Goal: Navigation & Orientation: Find specific page/section

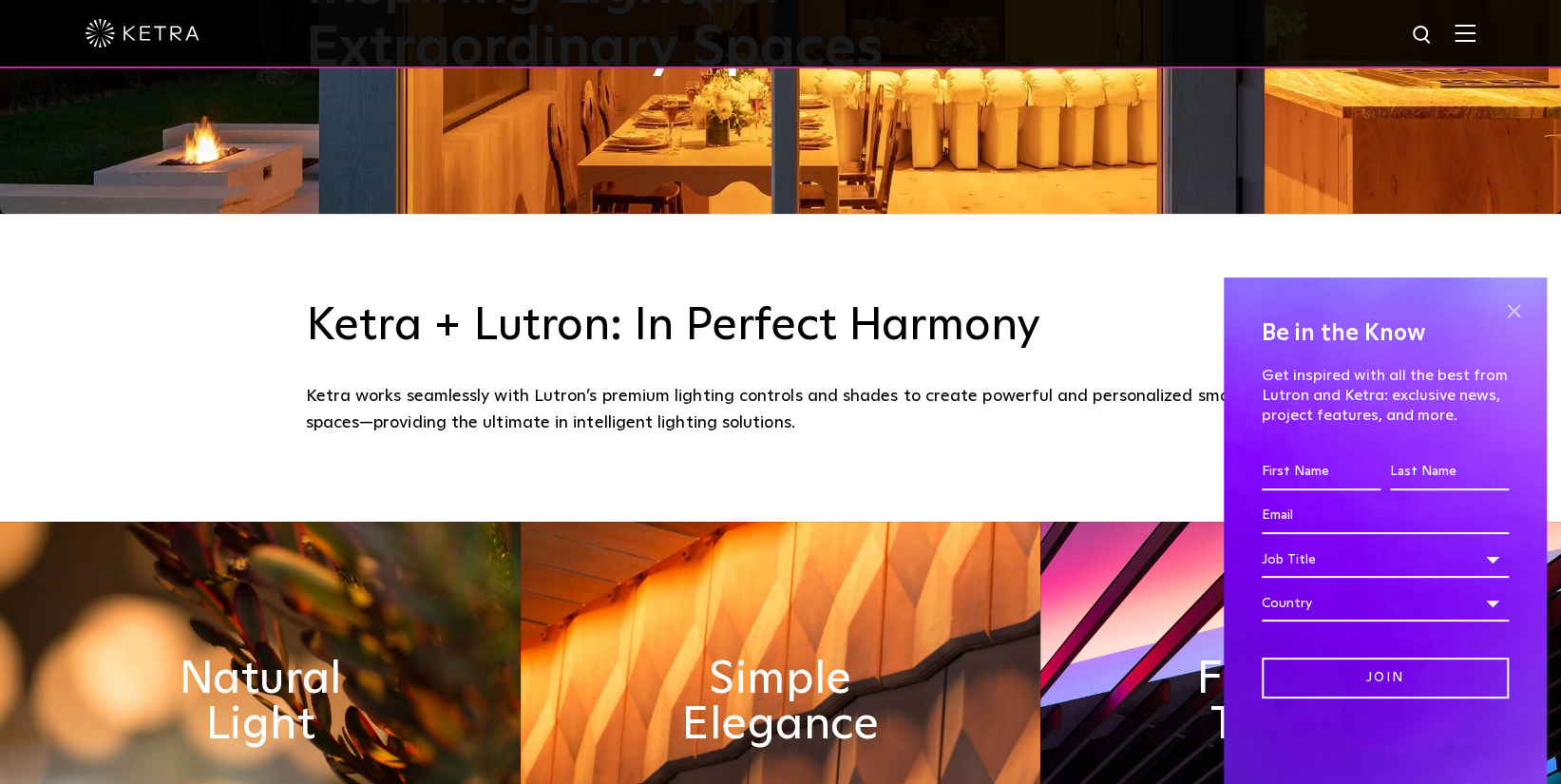
click at [1504, 304] on span at bounding box center [1513, 310] width 29 height 29
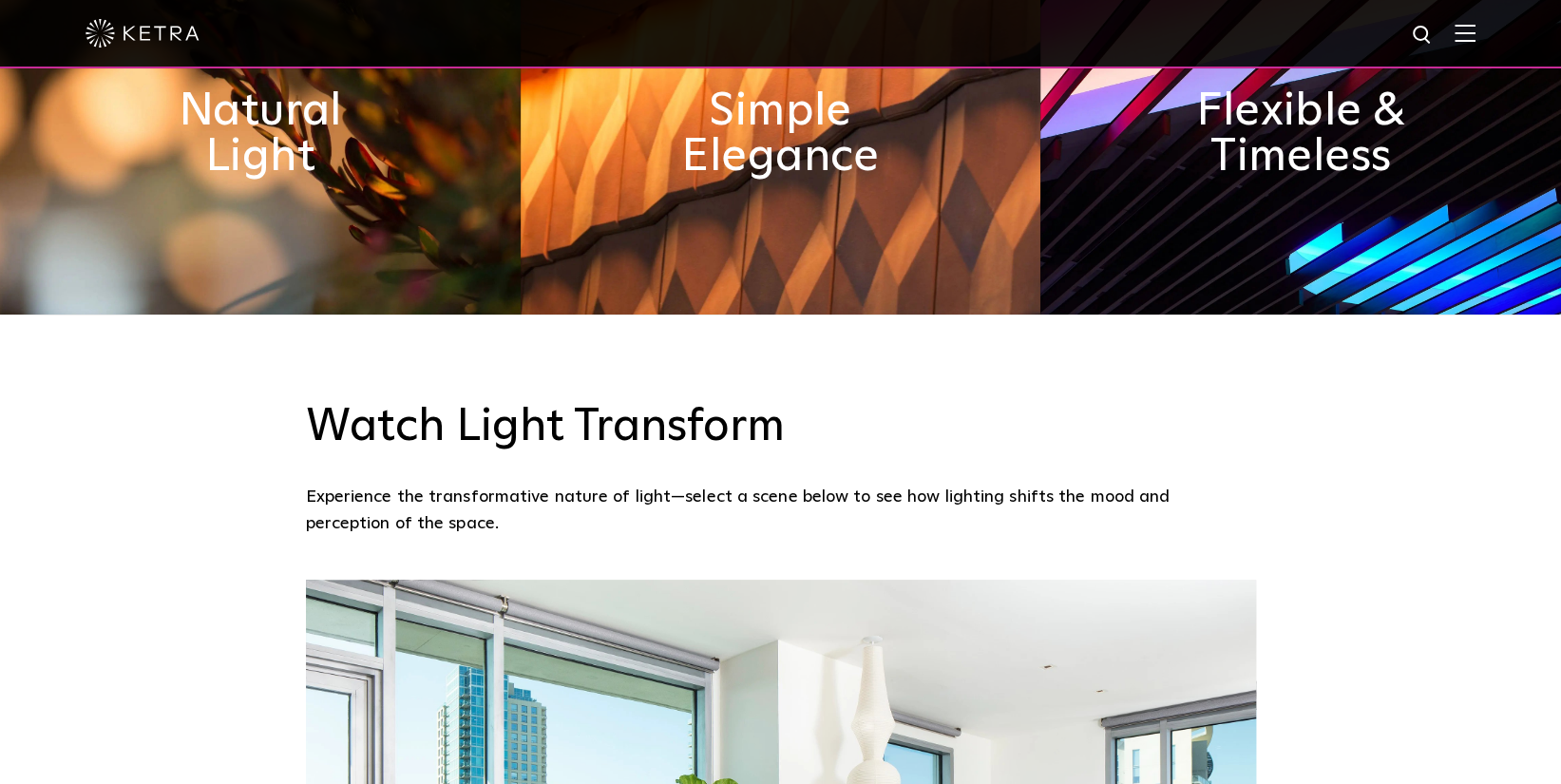
scroll to position [1140, 0]
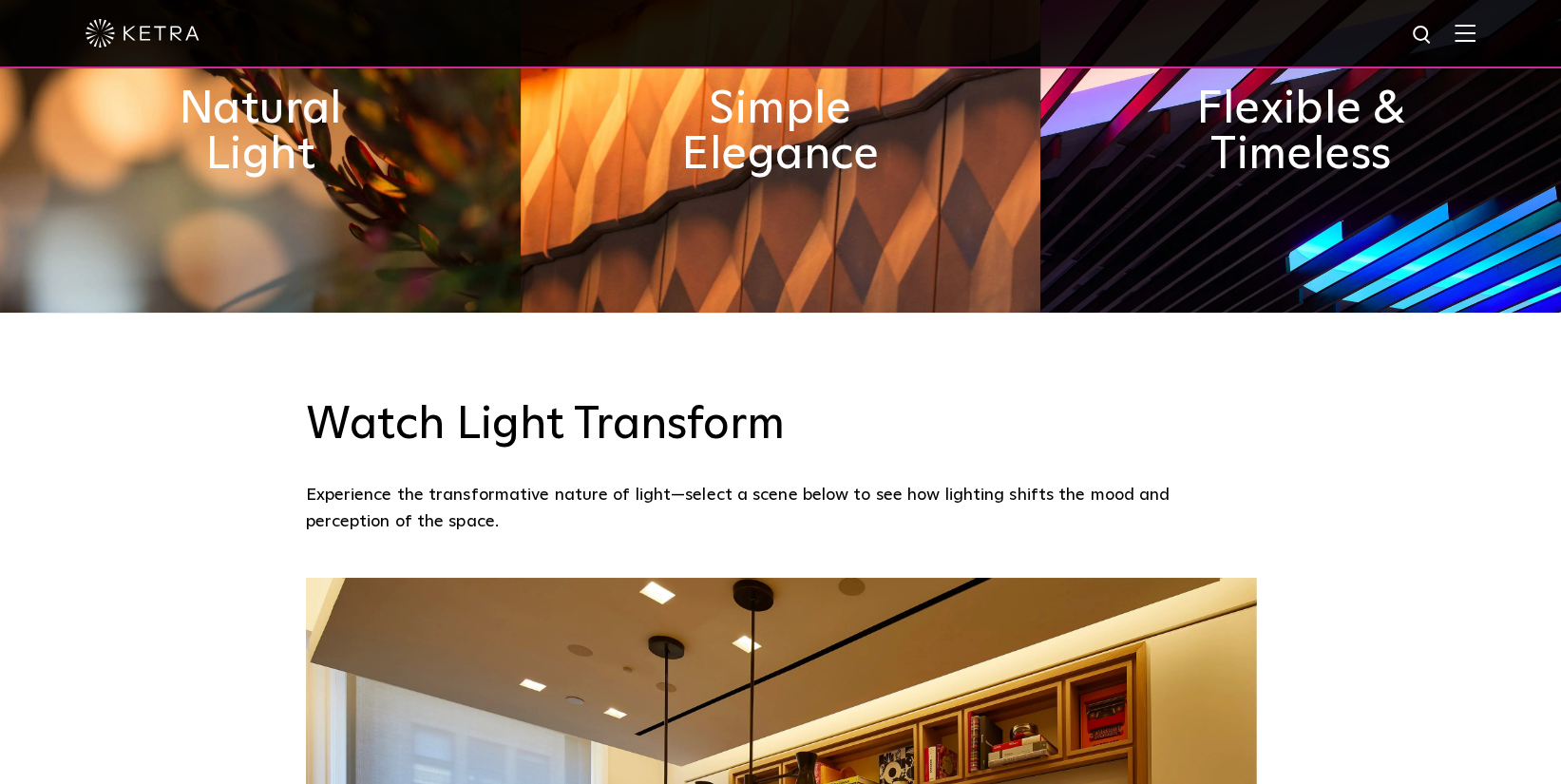
click at [318, 250] on img at bounding box center [260, 131] width 521 height 361
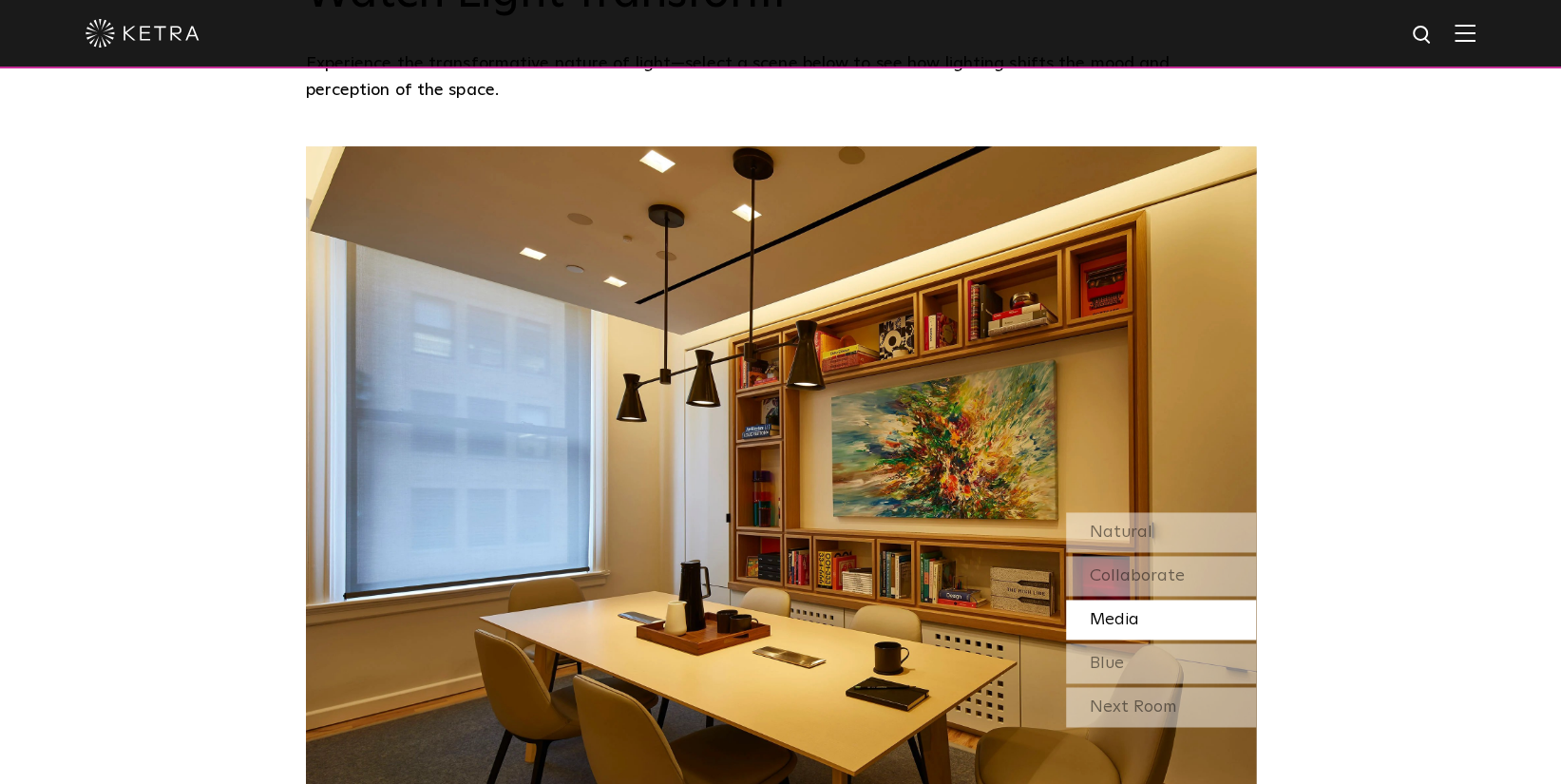
scroll to position [1615, 0]
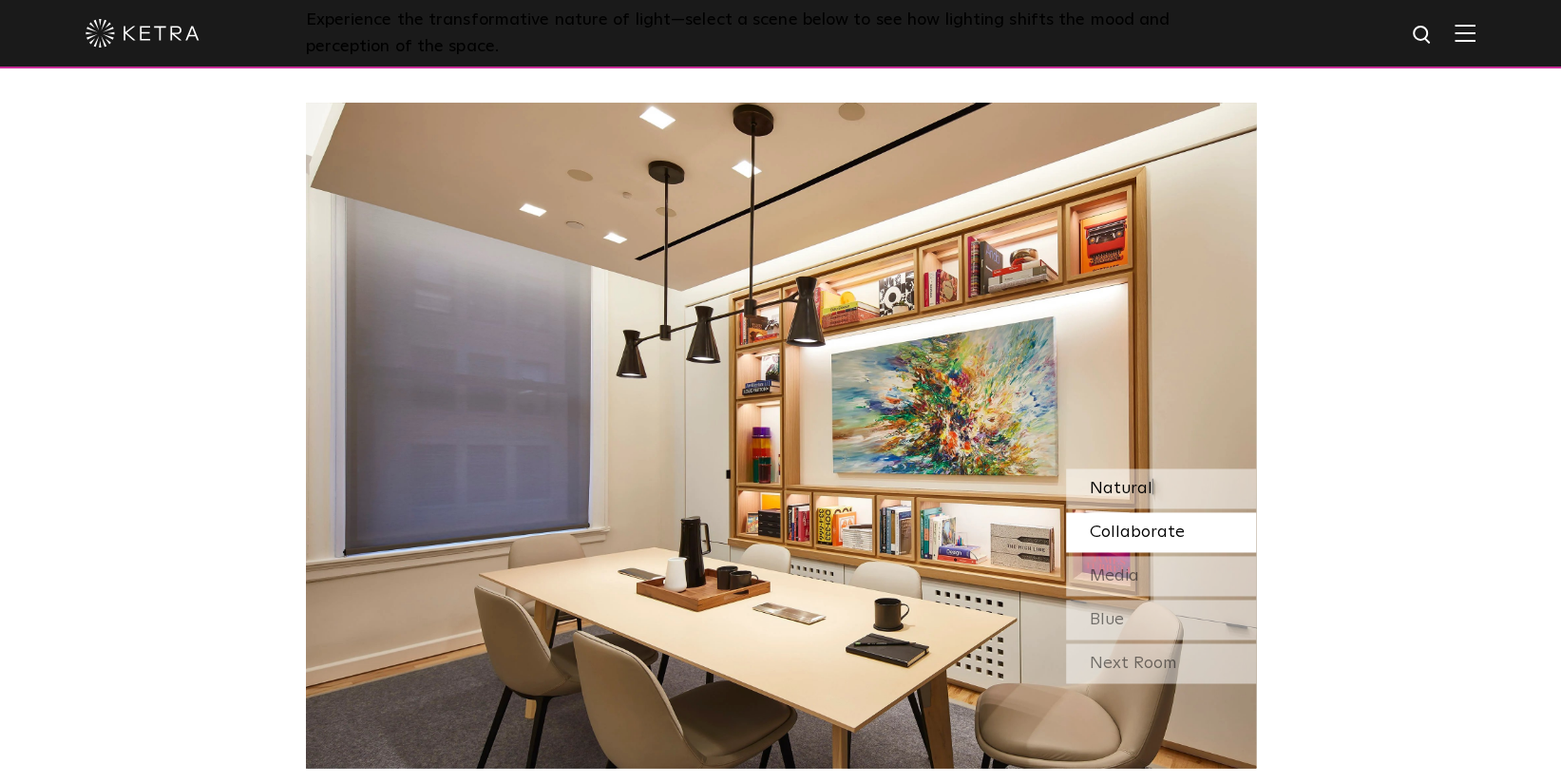
click at [1162, 481] on div "Natural" at bounding box center [1161, 488] width 190 height 40
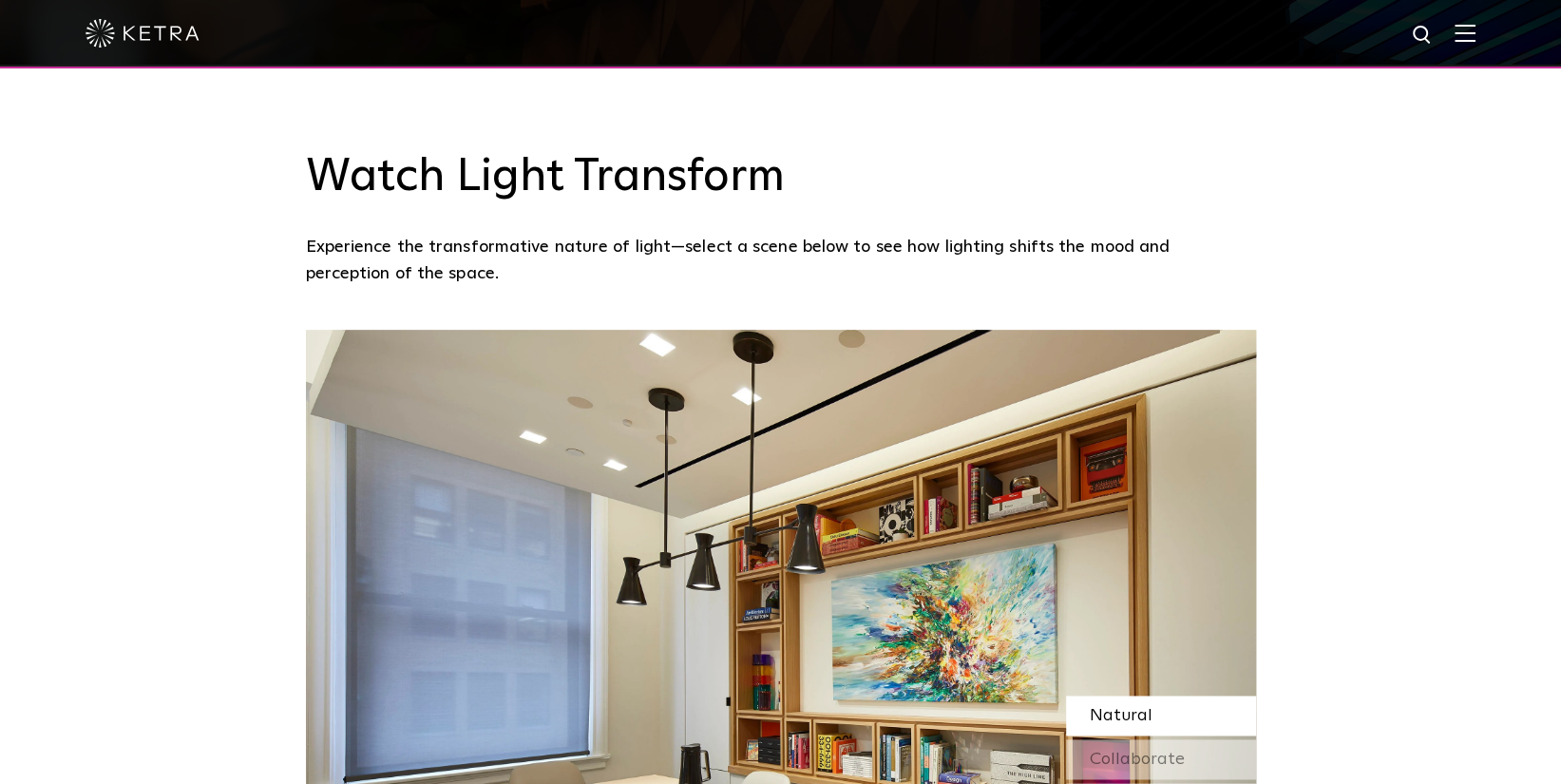
scroll to position [1330, 0]
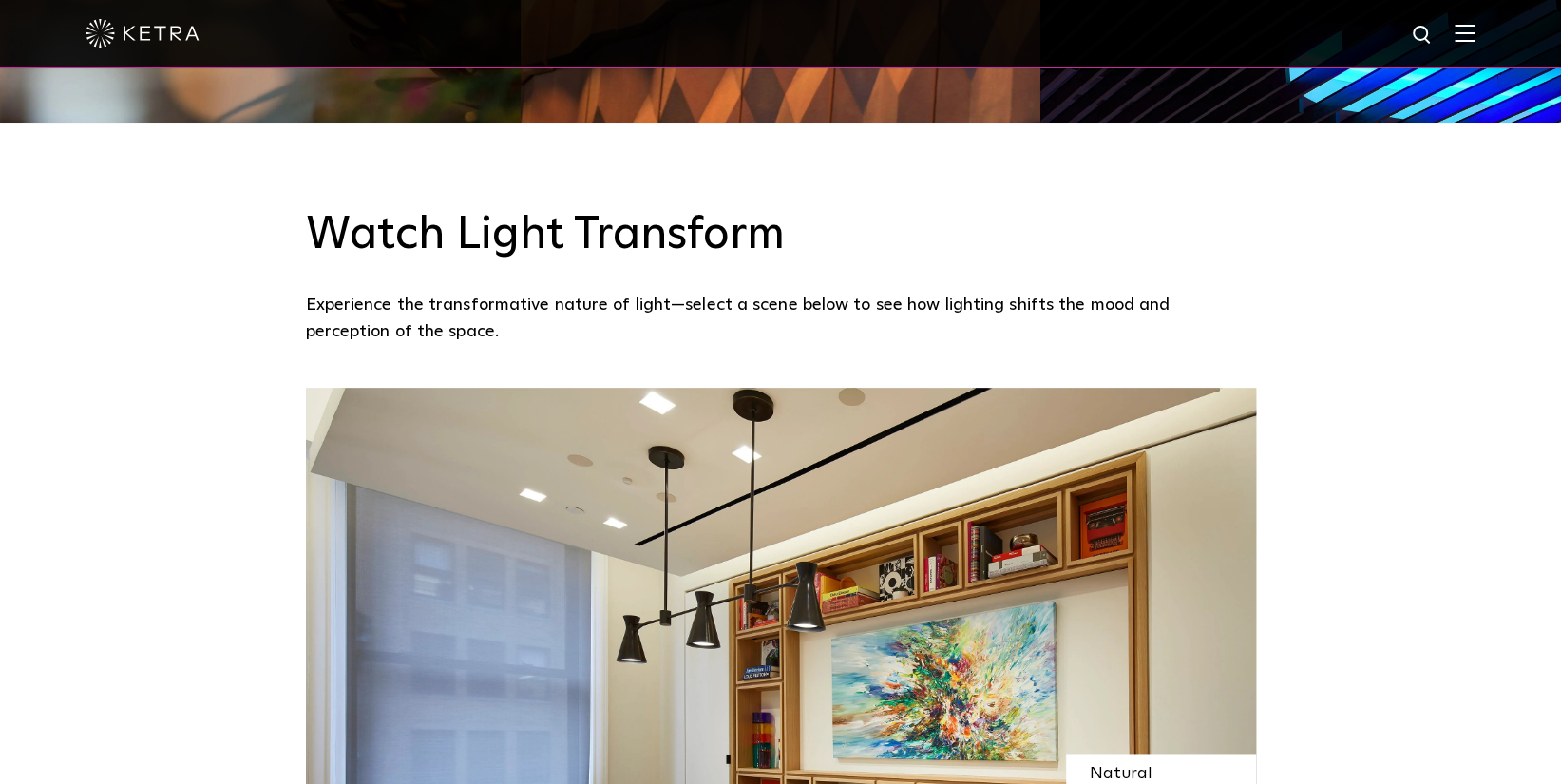
click at [1475, 29] on img at bounding box center [1466, 32] width 21 height 18
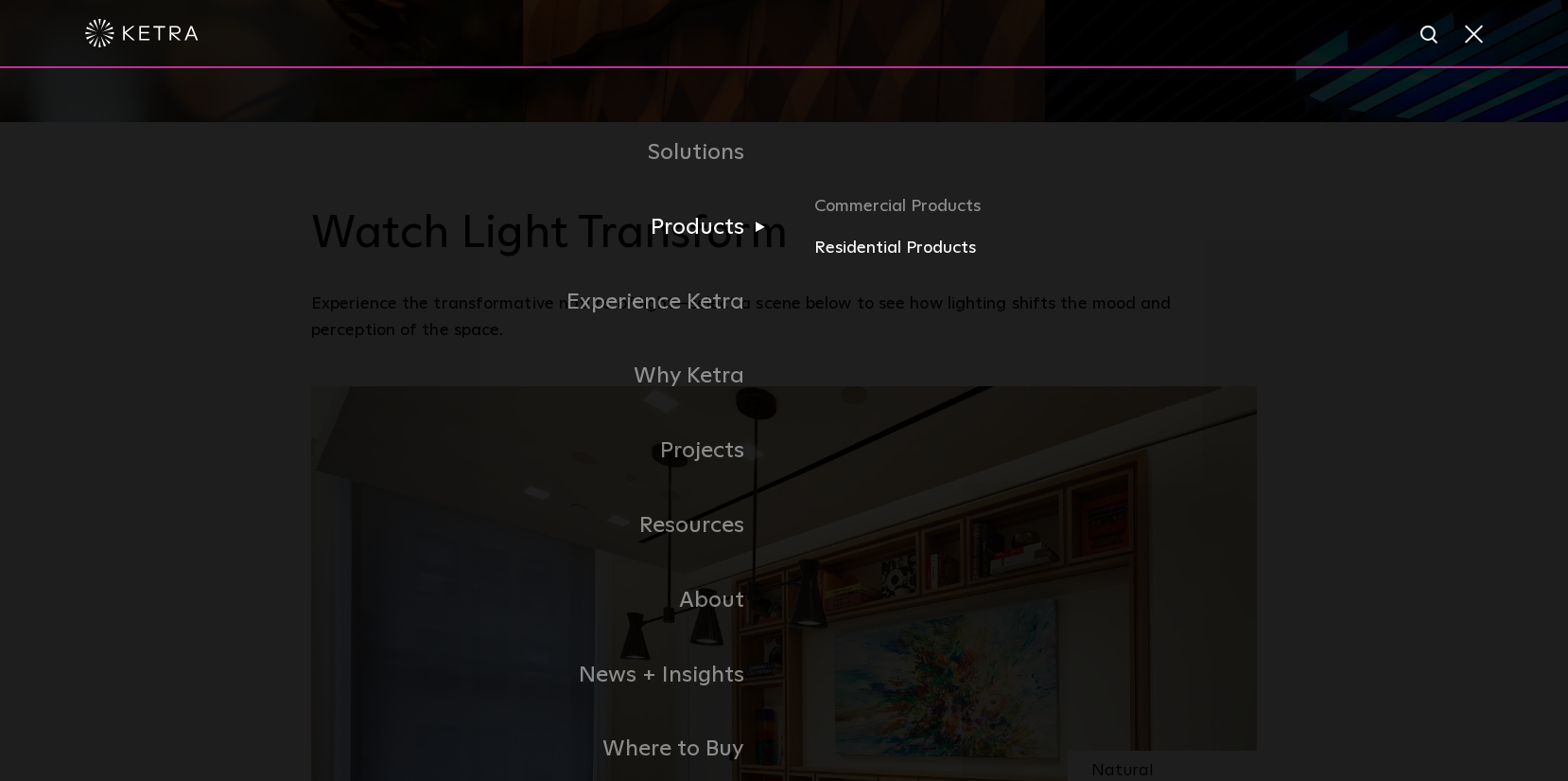
click at [856, 250] on link "Residential Products" at bounding box center [1036, 248] width 442 height 27
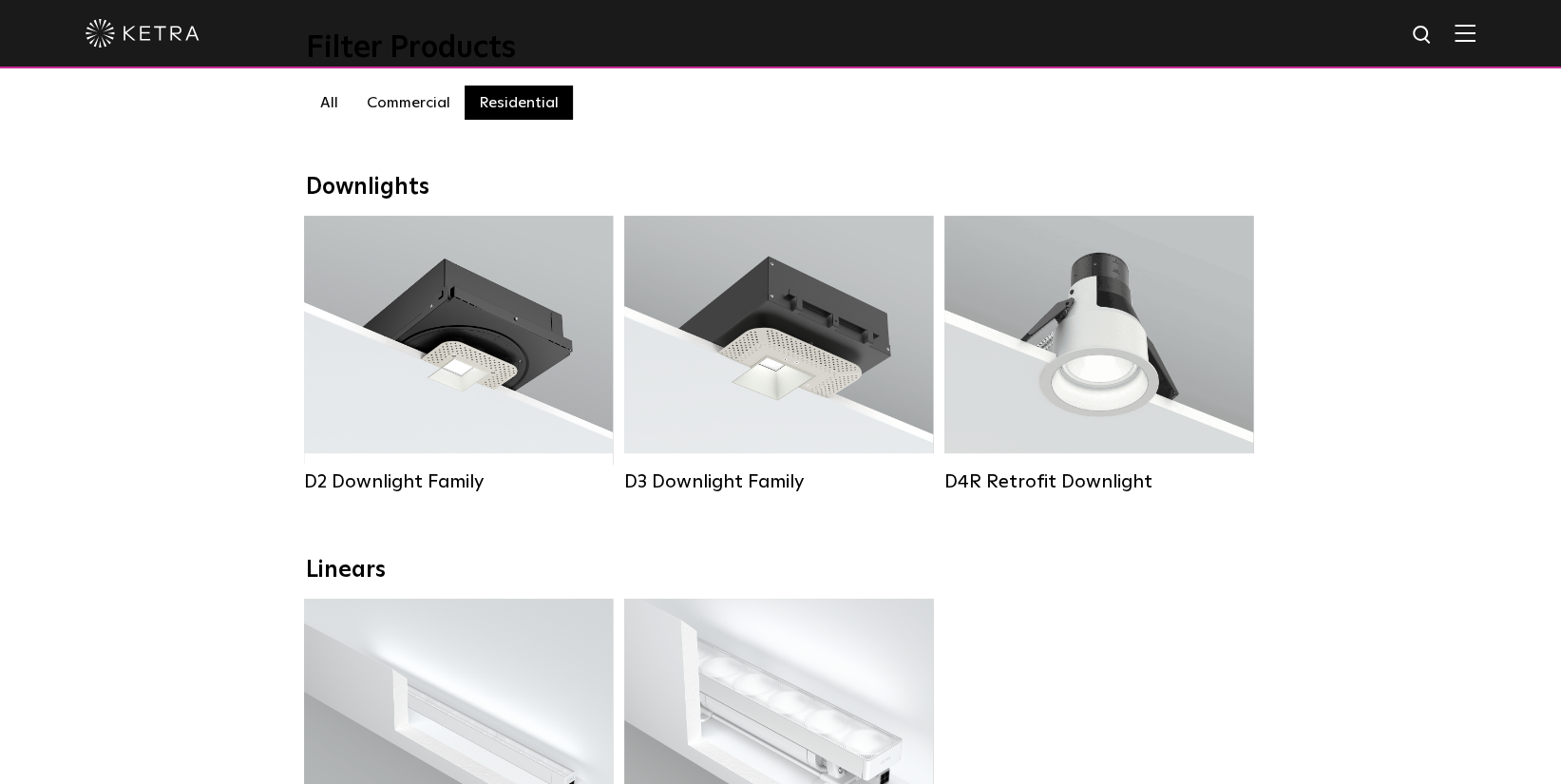
scroll to position [220, 0]
